Goal: Task Accomplishment & Management: Complete application form

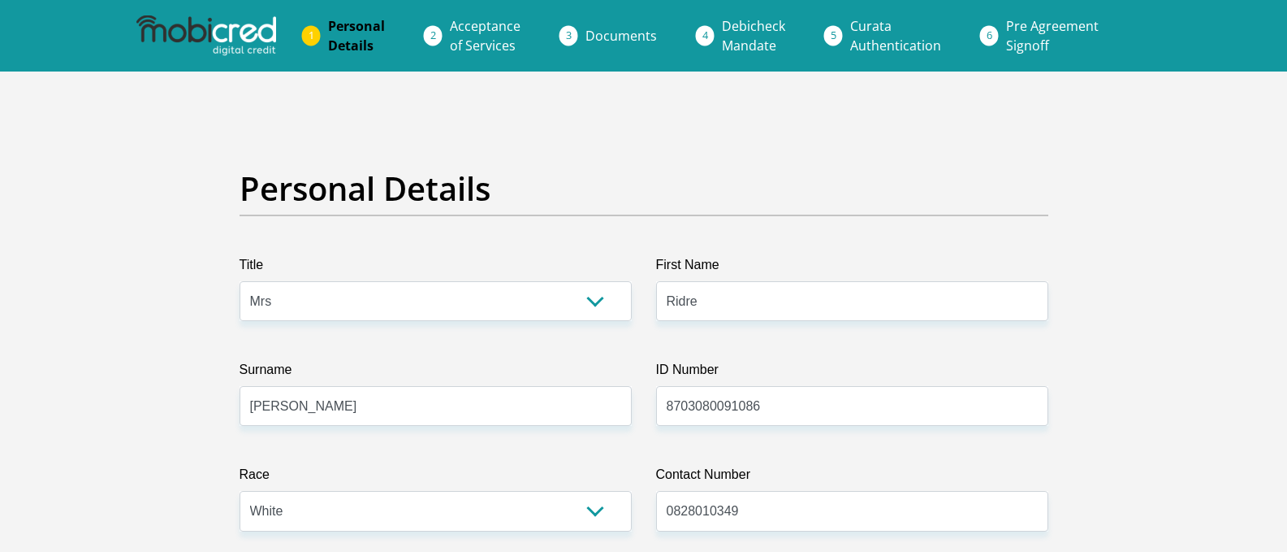
select select "Mrs"
select select "4"
select select "ZAF"
select select "afr"
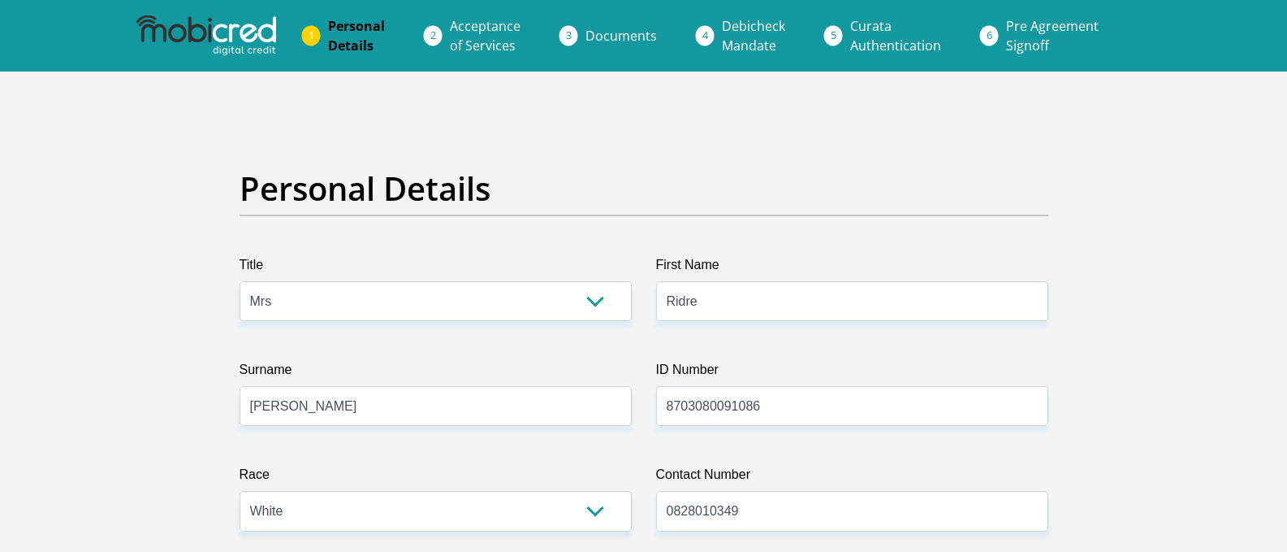
select select "1"
select select "Gauteng"
select select "4"
select select "Rented"
select select "53"
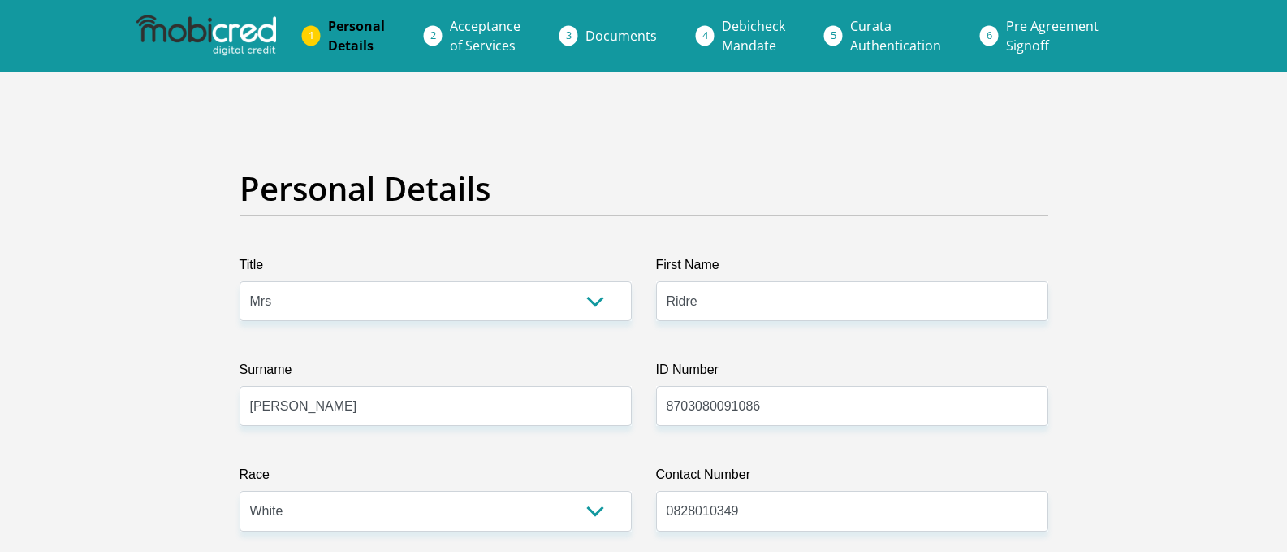
select select "Manager"
select select "48"
select select "1"
select select "CUR"
select select "1"
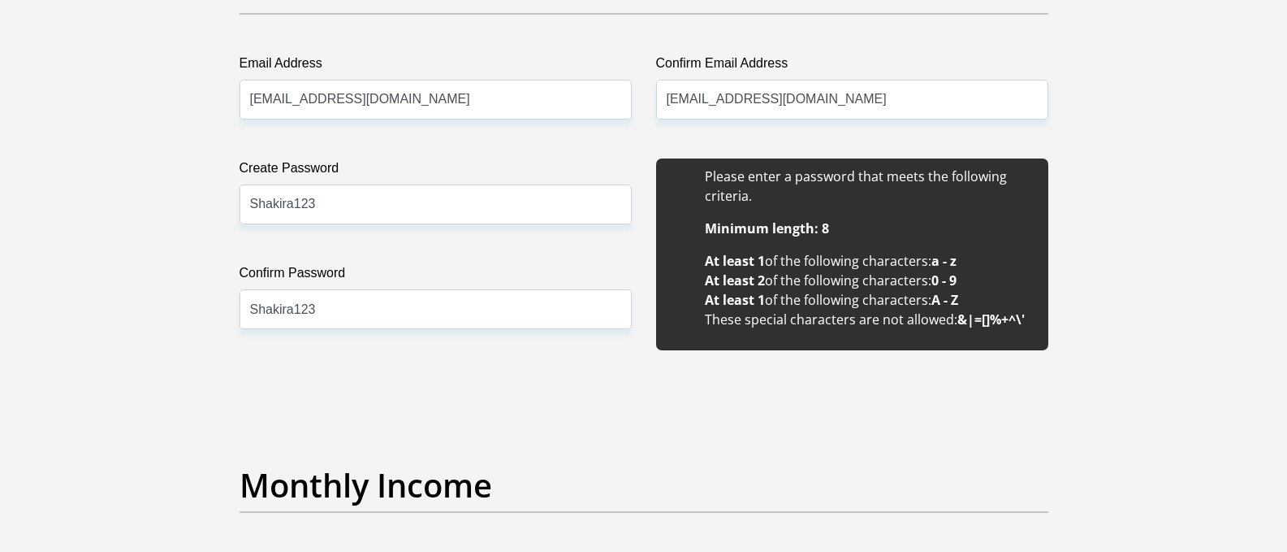
scroll to position [1208, 0]
